Goal: Information Seeking & Learning: Compare options

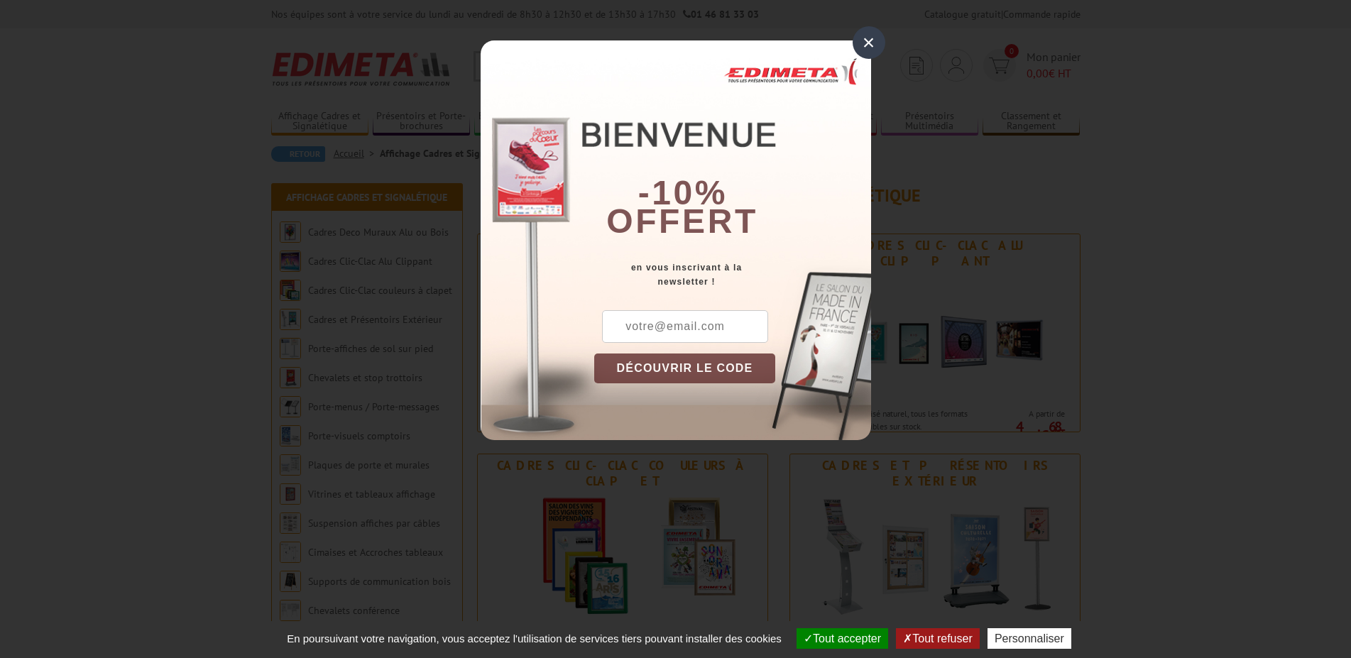
click at [871, 46] on div "×" at bounding box center [869, 42] width 33 height 33
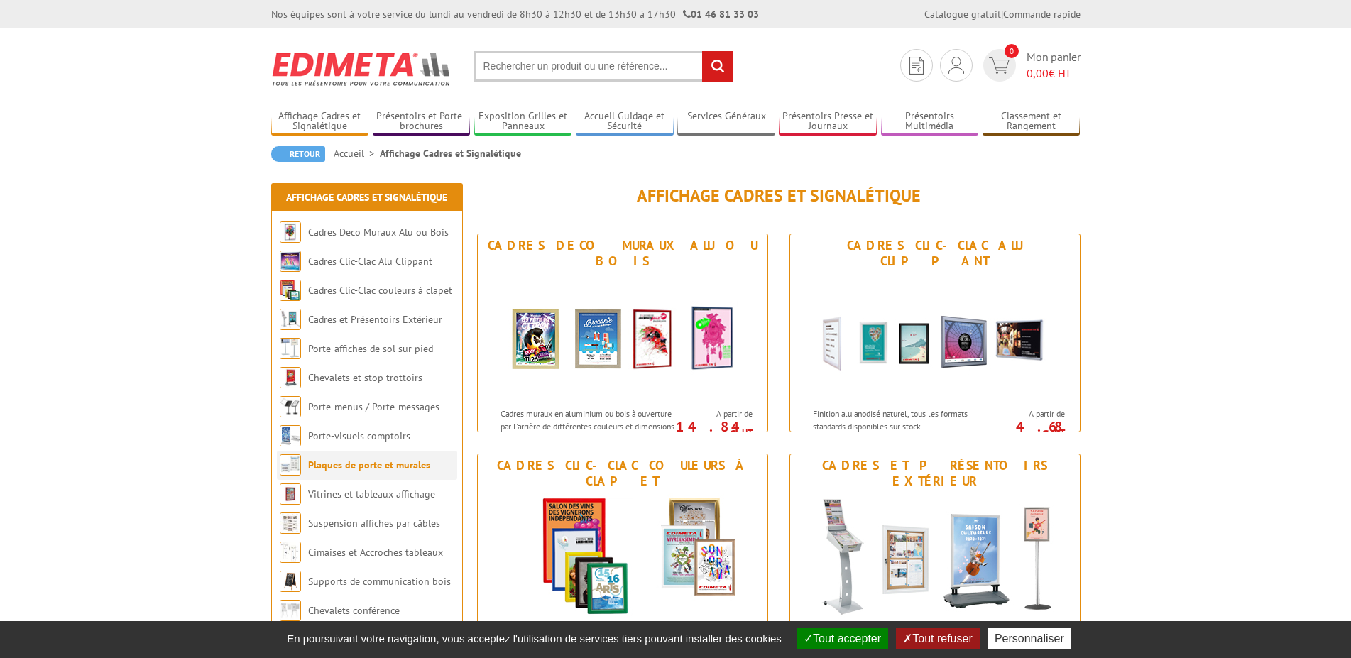
click at [383, 462] on link "Plaques de porte et murales" at bounding box center [369, 465] width 122 height 13
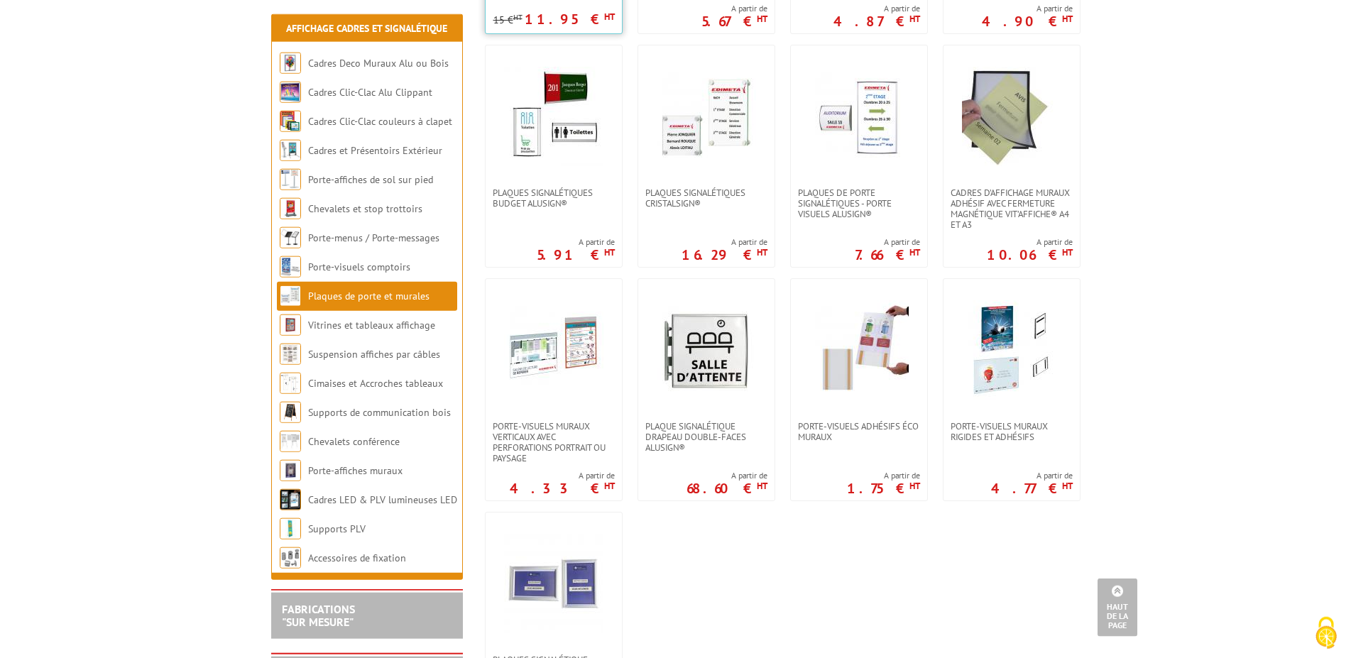
scroll to position [435, 0]
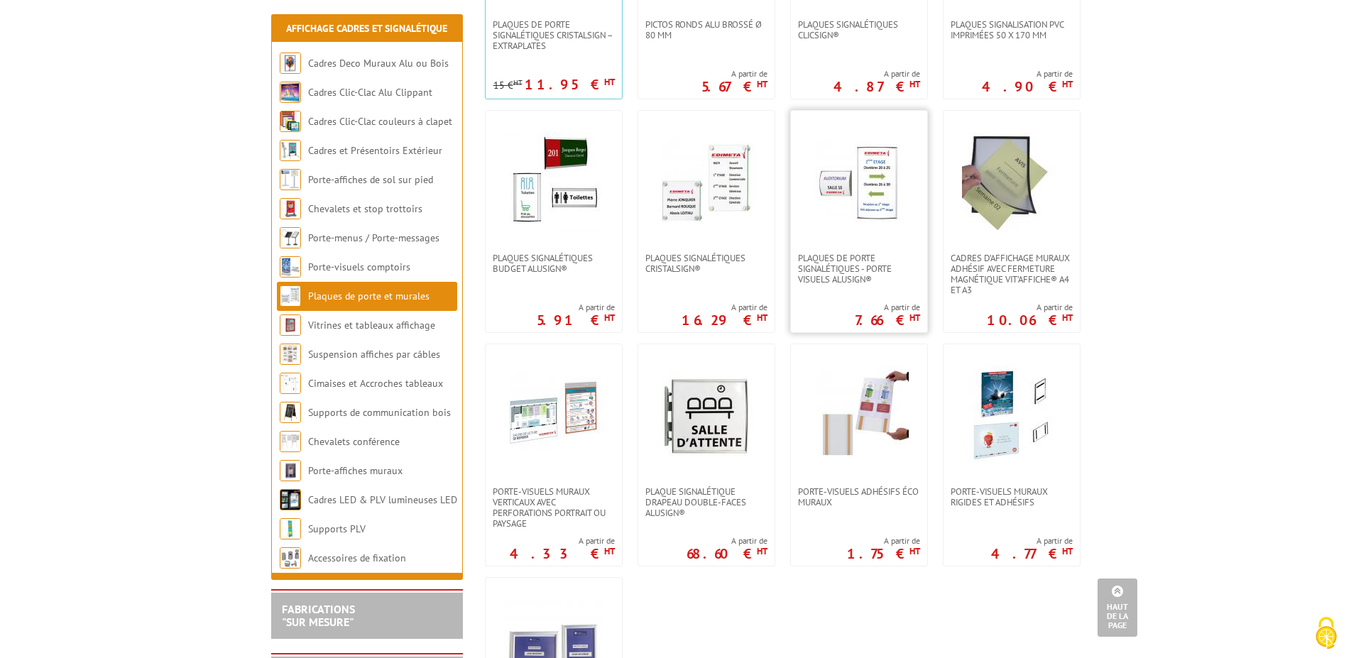
click at [841, 225] on img at bounding box center [859, 181] width 99 height 99
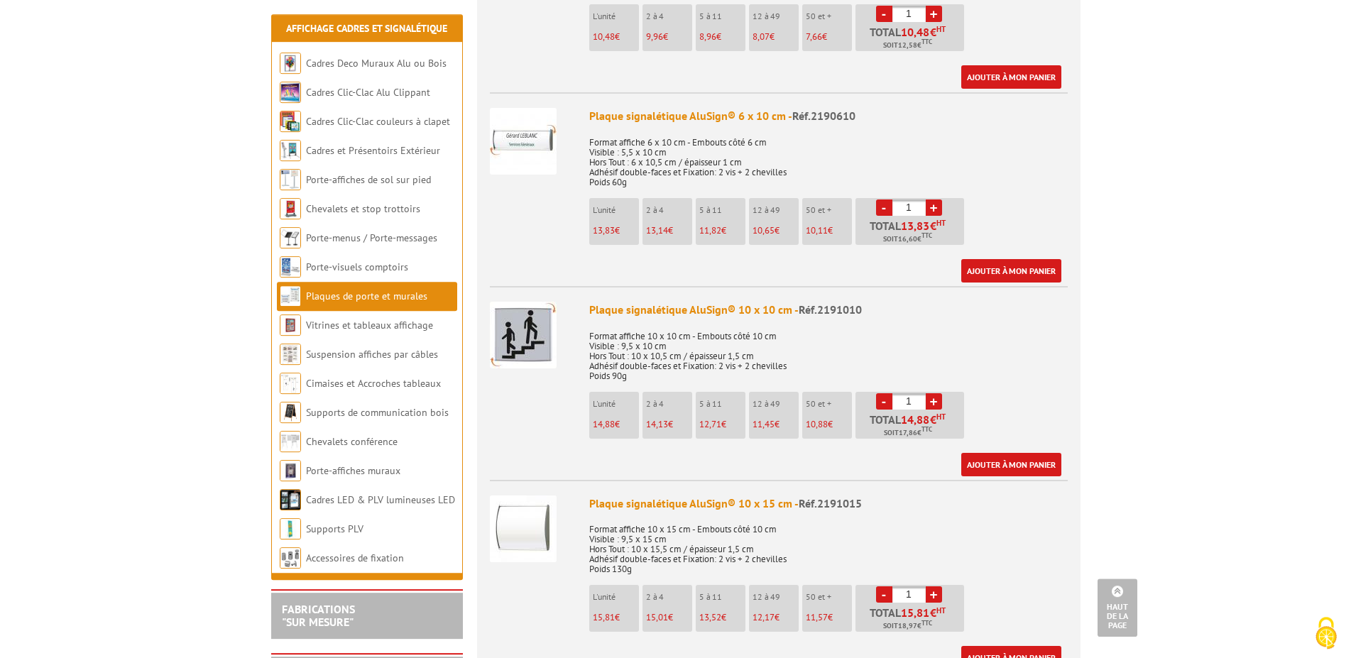
scroll to position [652, 0]
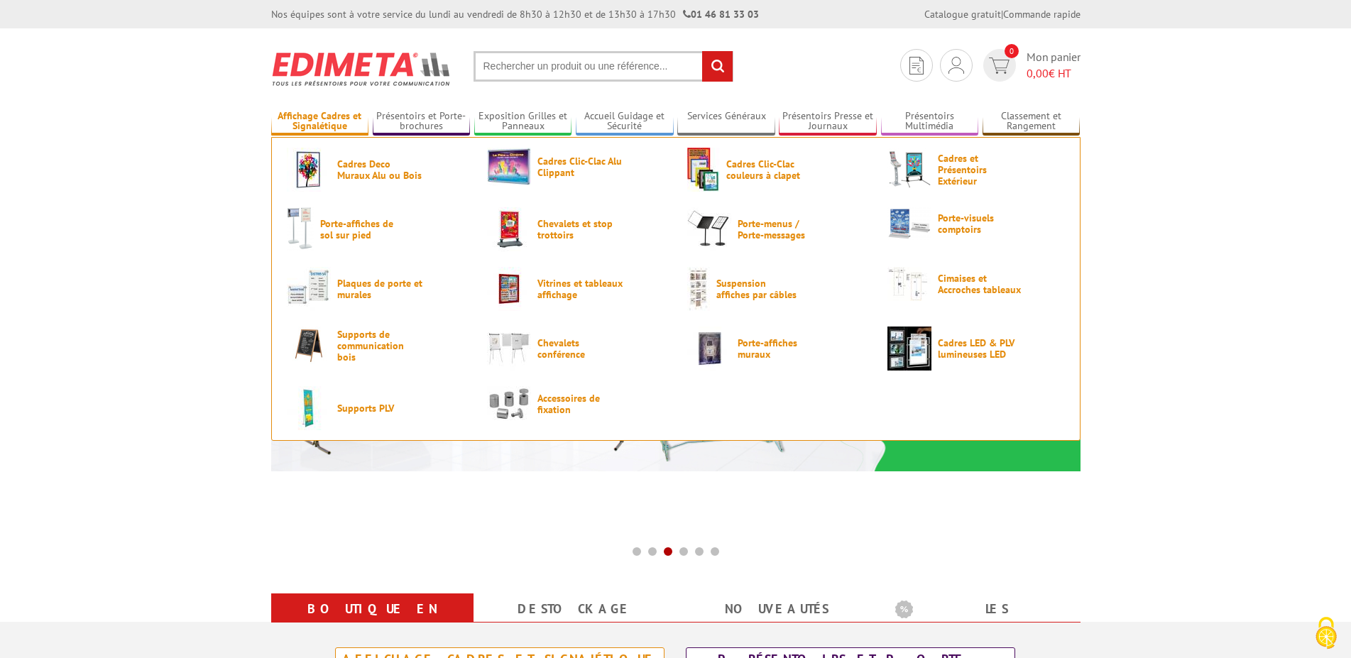
click at [325, 121] on link "Affichage Cadres et Signalétique" at bounding box center [320, 121] width 98 height 23
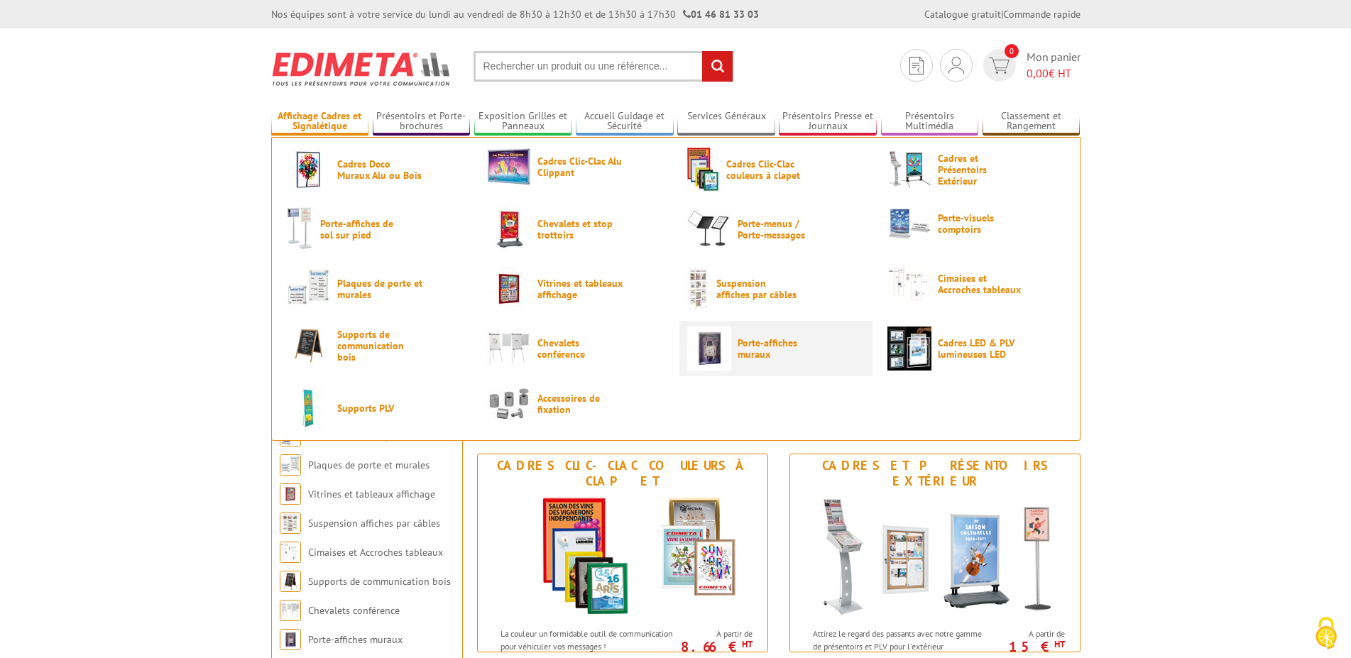
click at [749, 340] on span "Porte-affiches muraux" at bounding box center [780, 348] width 85 height 23
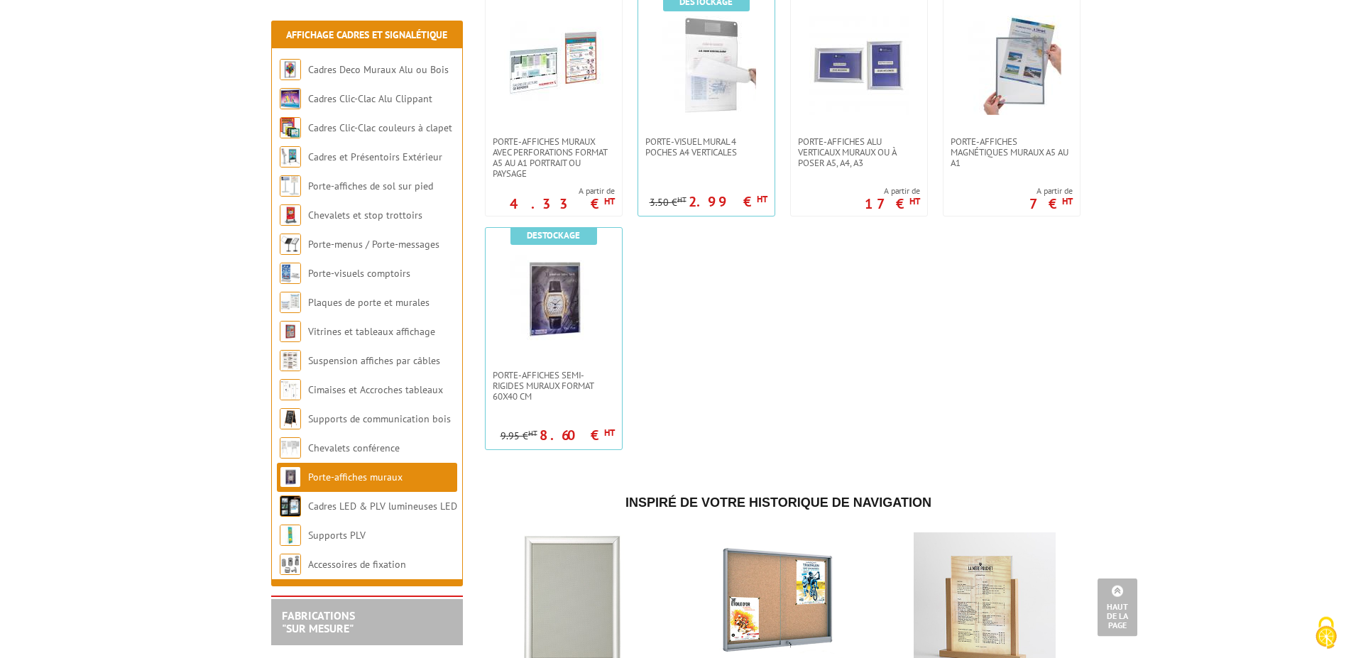
scroll to position [1231, 0]
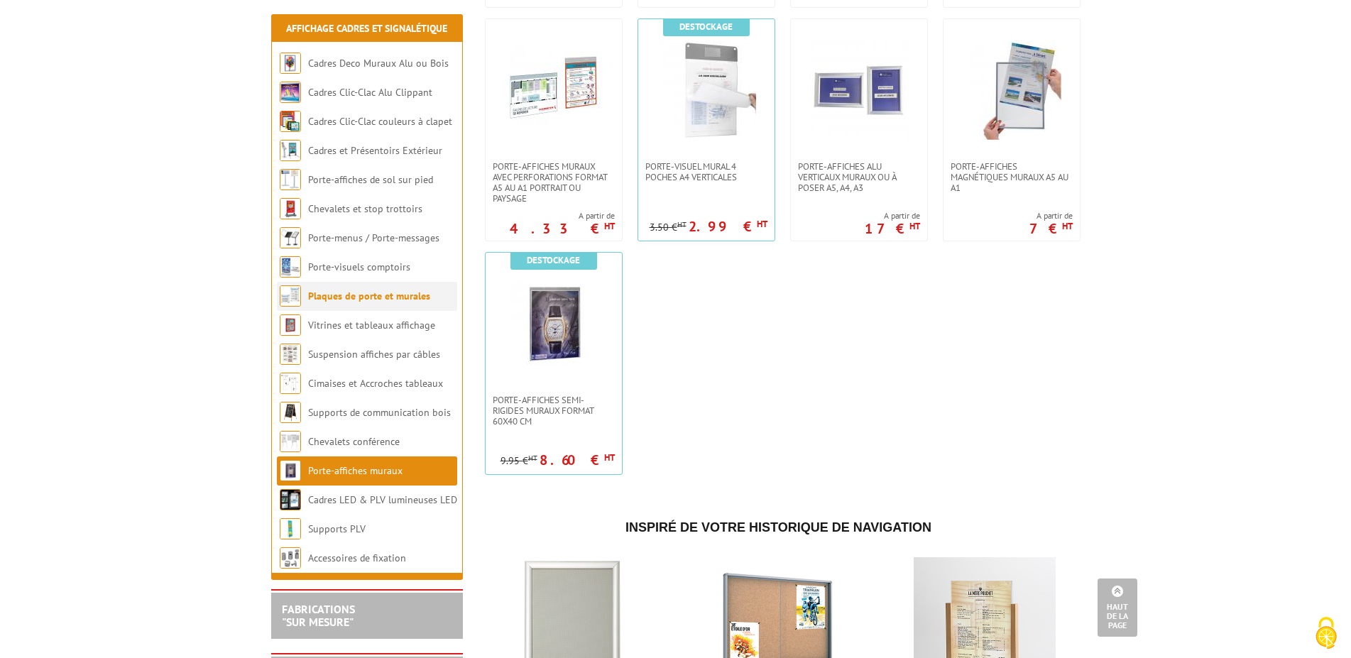
click at [334, 295] on link "Plaques de porte et murales" at bounding box center [369, 296] width 122 height 13
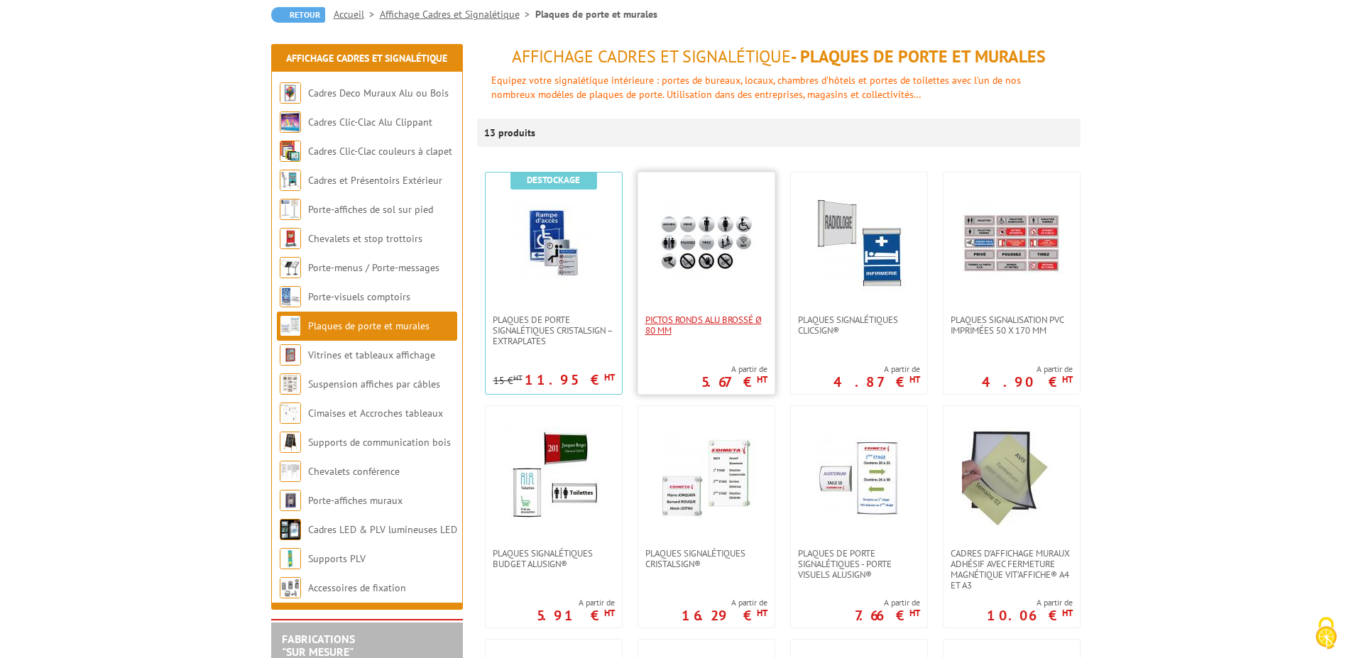
scroll to position [145, 0]
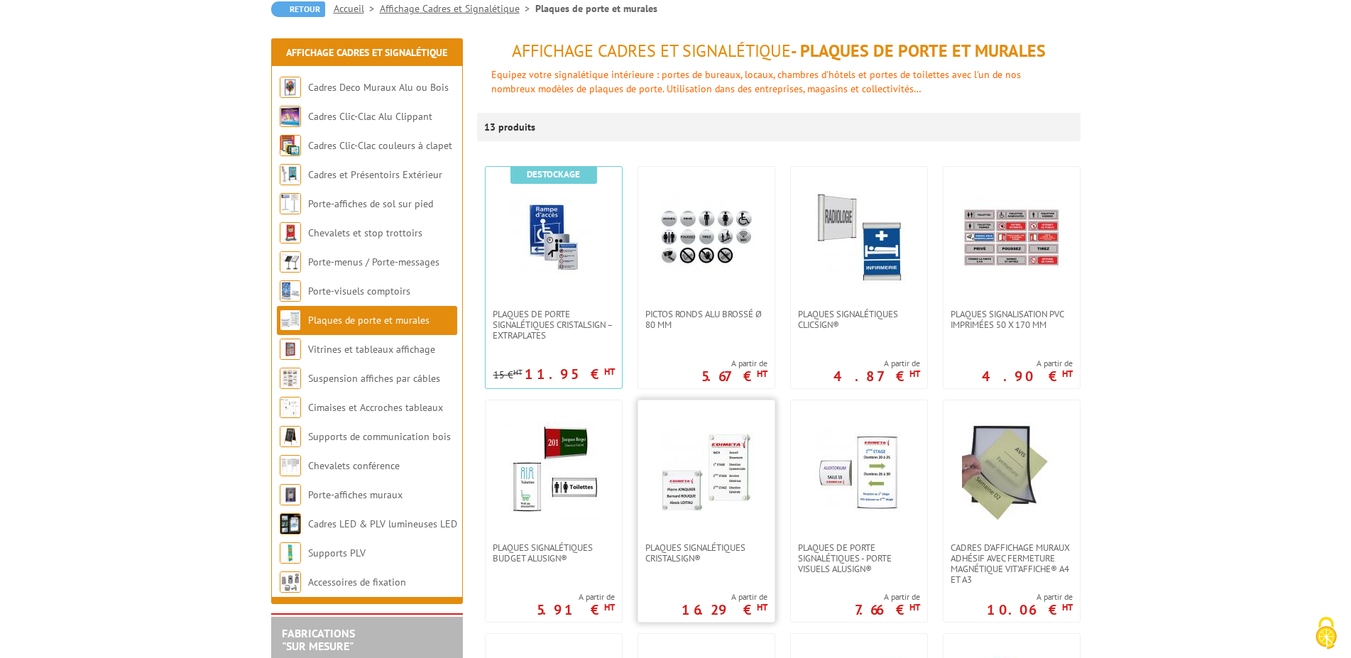
click at [724, 462] on img at bounding box center [706, 471] width 99 height 99
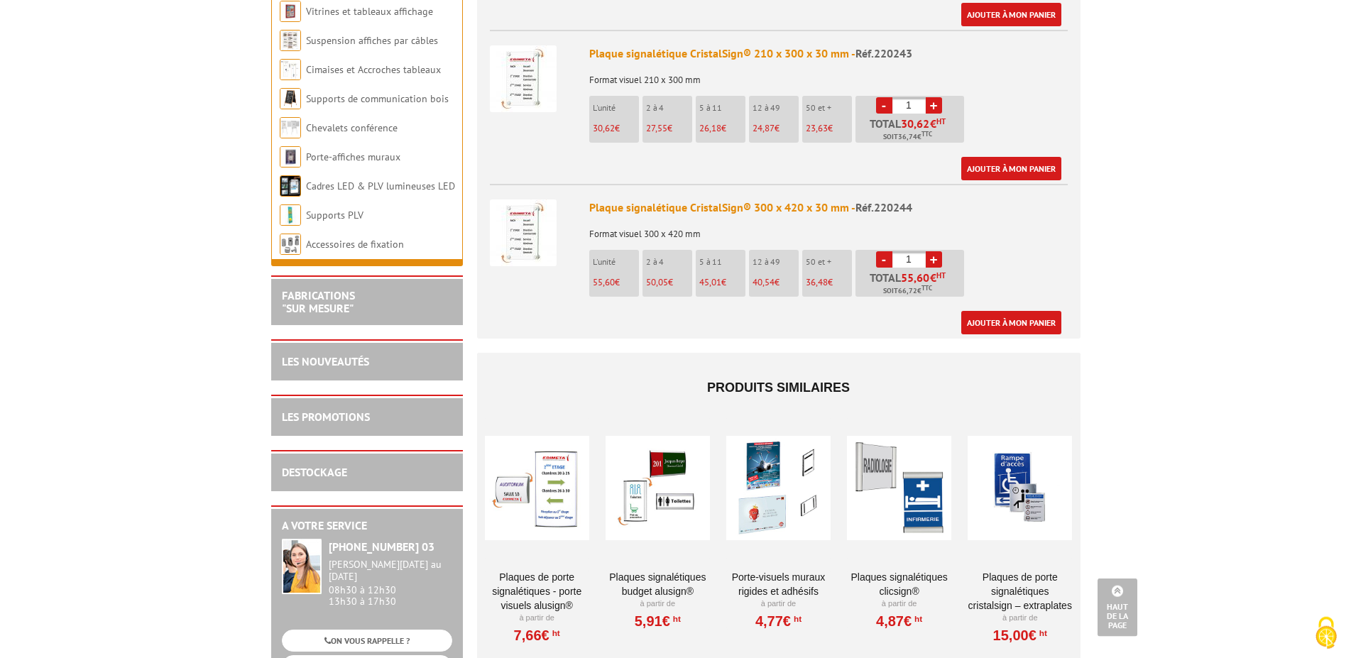
scroll to position [1014, 0]
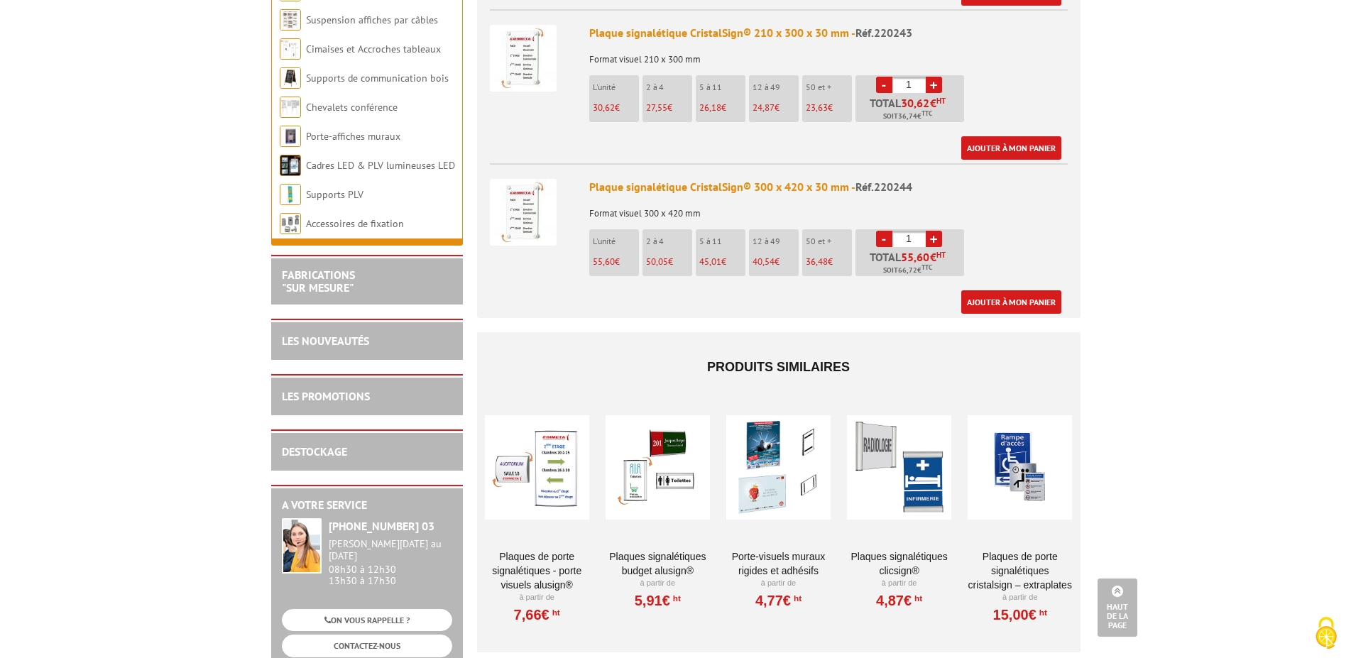
click at [549, 474] on div at bounding box center [537, 468] width 104 height 142
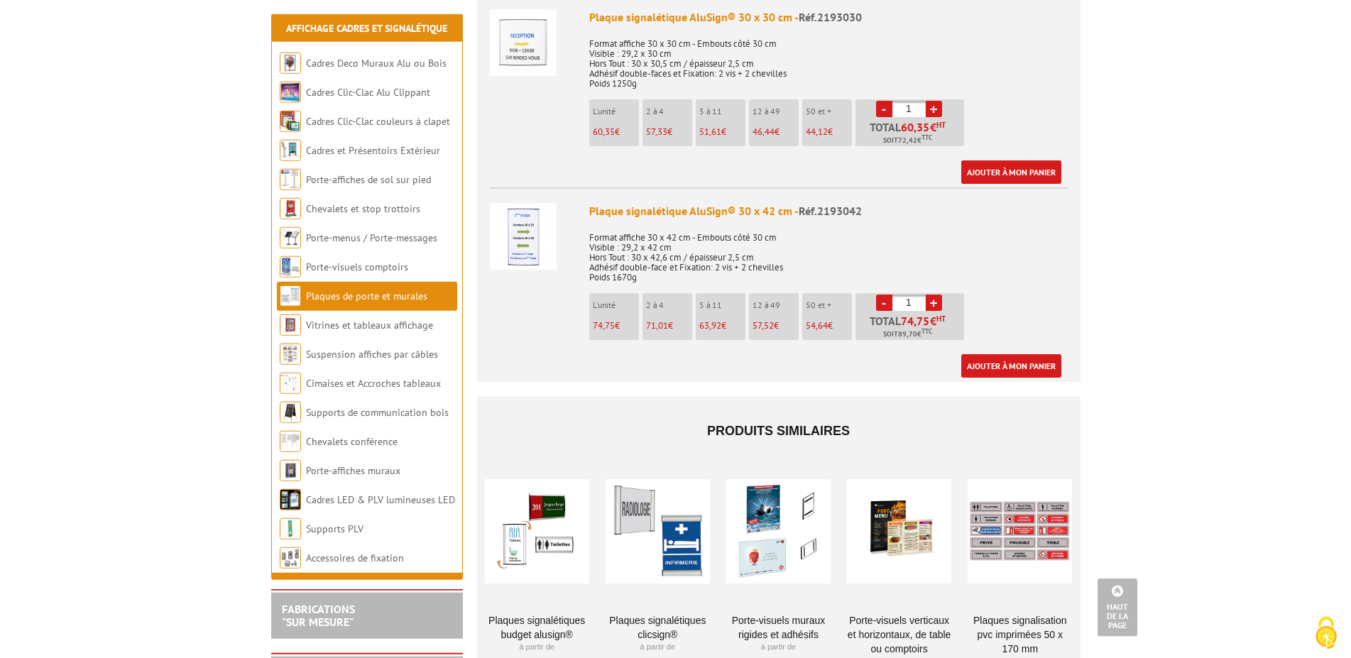
scroll to position [2535, 0]
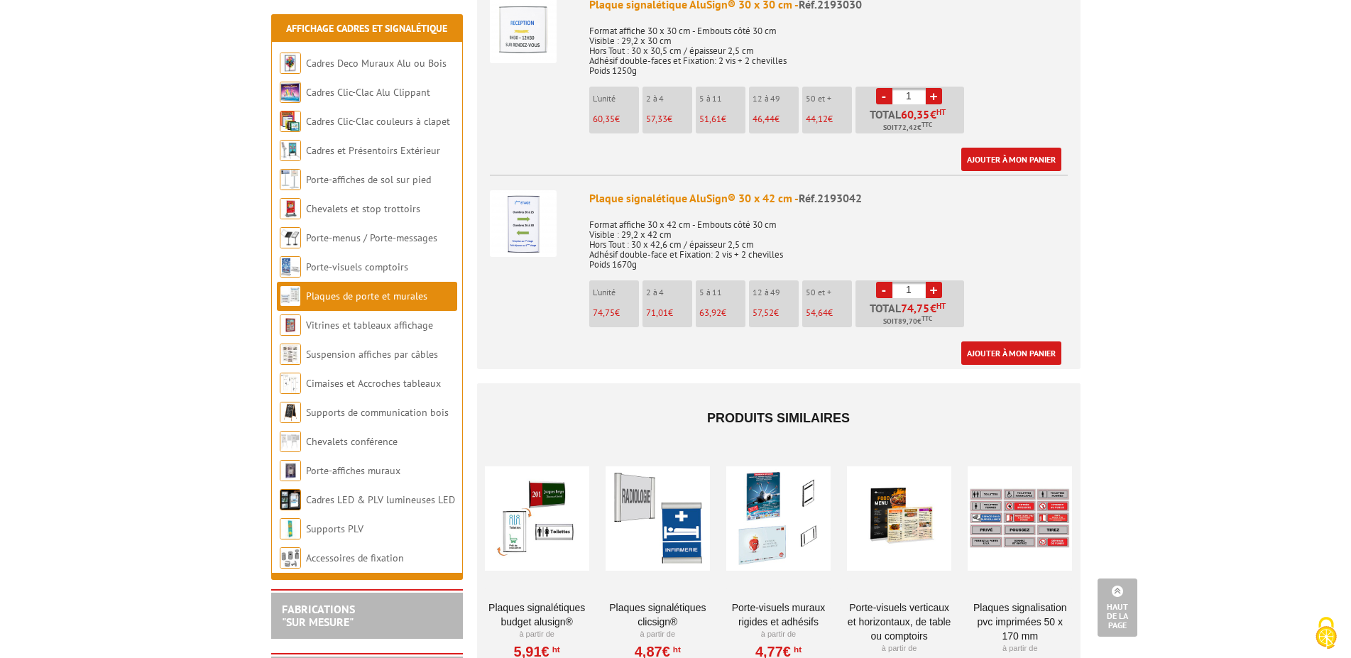
click at [516, 503] on div at bounding box center [537, 519] width 104 height 142
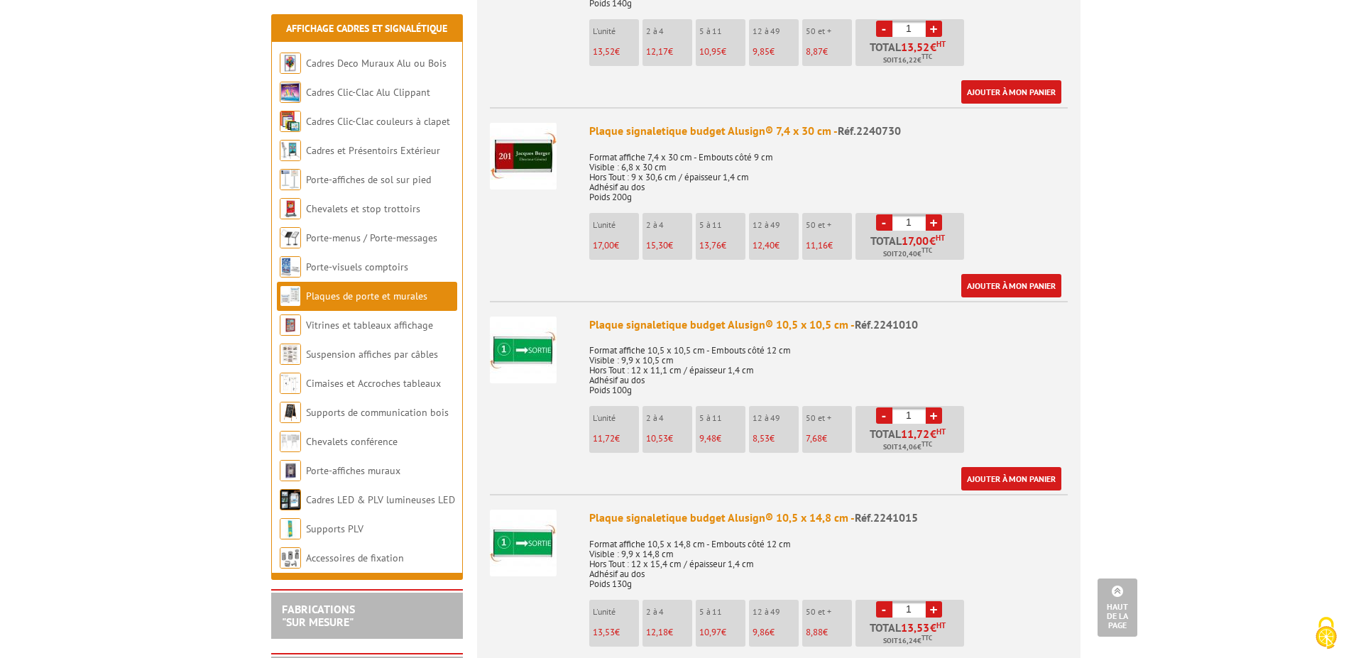
scroll to position [1449, 0]
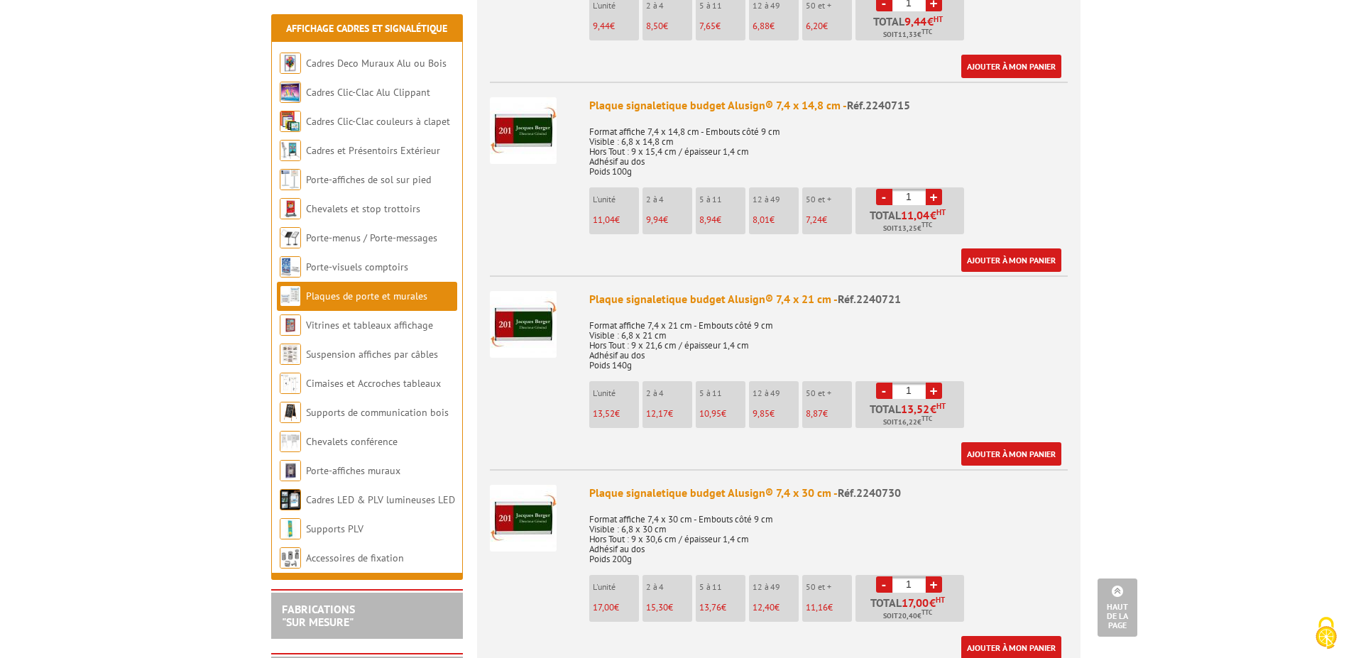
click at [379, 295] on link "Plaques de porte et murales" at bounding box center [366, 296] width 121 height 13
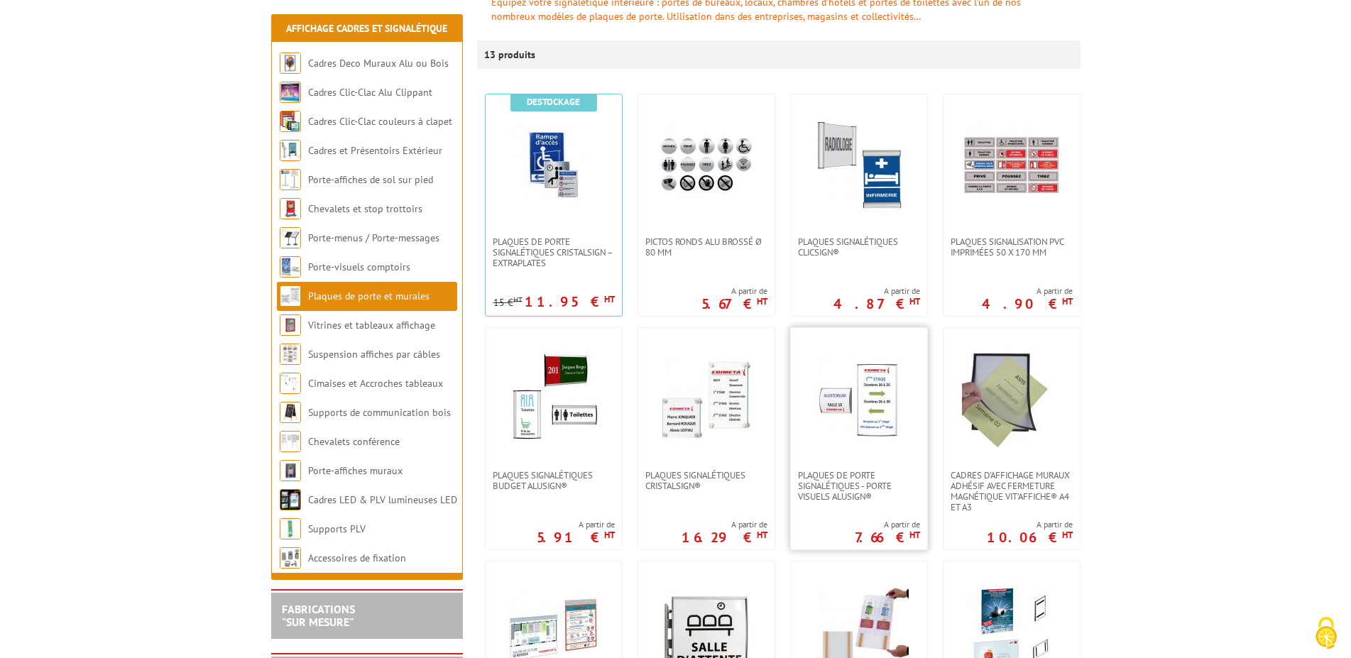
scroll to position [290, 0]
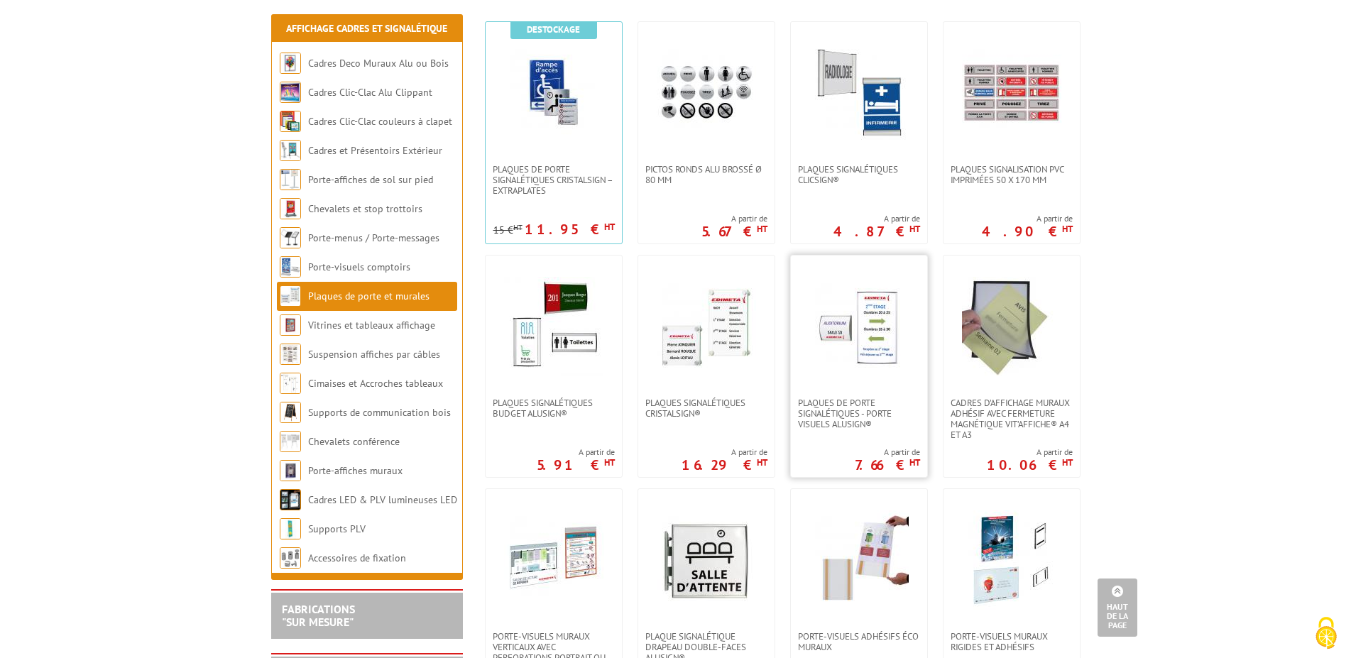
click at [877, 344] on img at bounding box center [859, 326] width 99 height 99
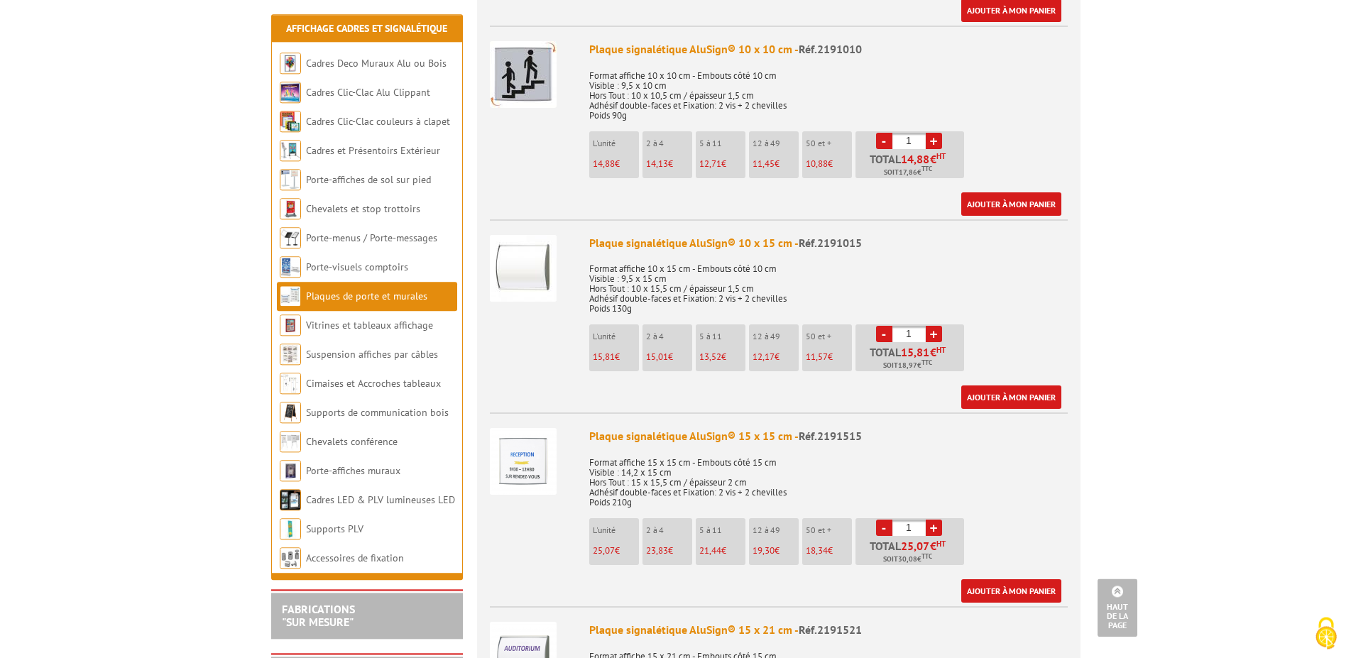
scroll to position [942, 0]
